Goal: Task Accomplishment & Management: Use online tool/utility

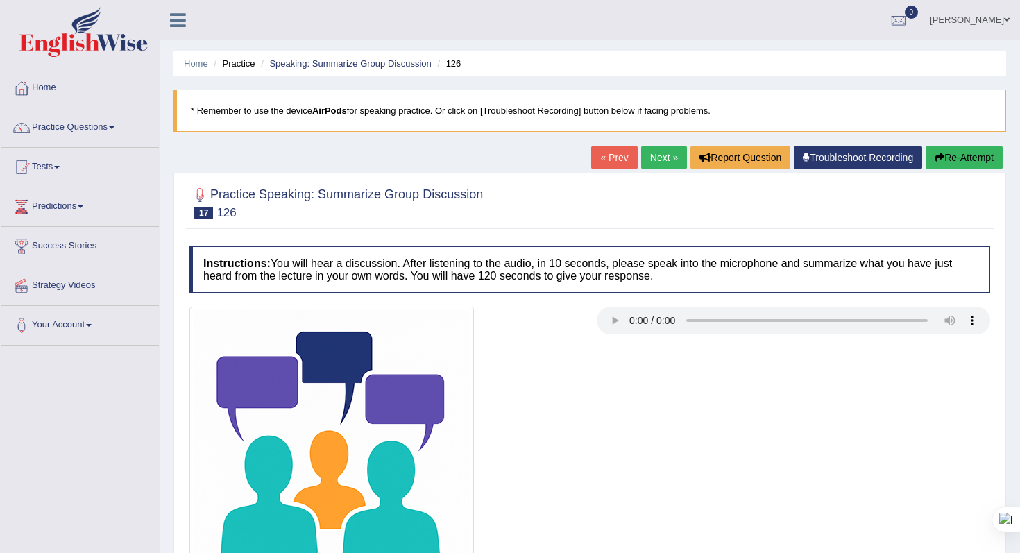
click at [973, 159] on button "Re-Attempt" at bounding box center [964, 158] width 77 height 24
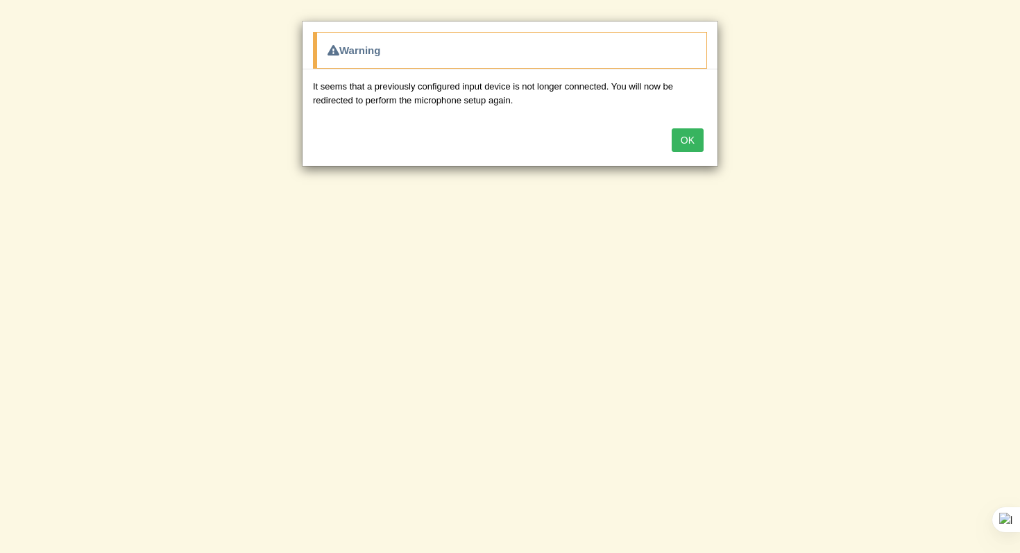
click at [687, 135] on button "OK" at bounding box center [688, 140] width 32 height 24
